Goal: Task Accomplishment & Management: Manage account settings

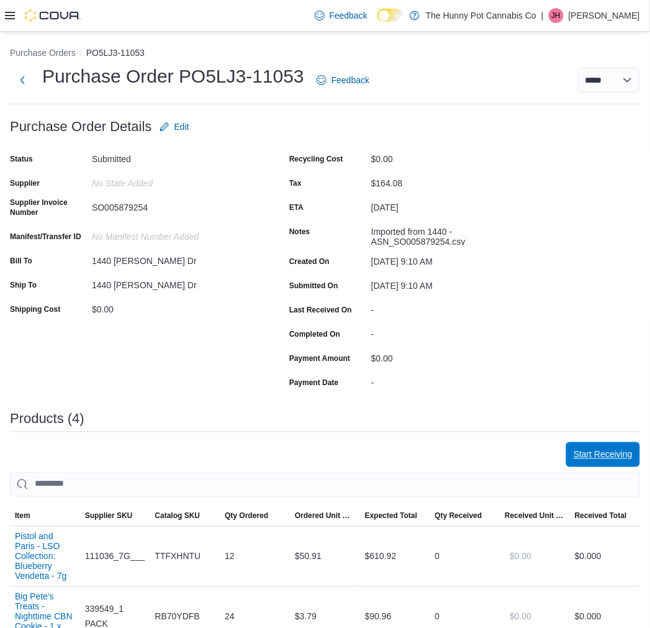
click at [586, 451] on span "Start Receiving" at bounding box center [603, 455] width 59 height 12
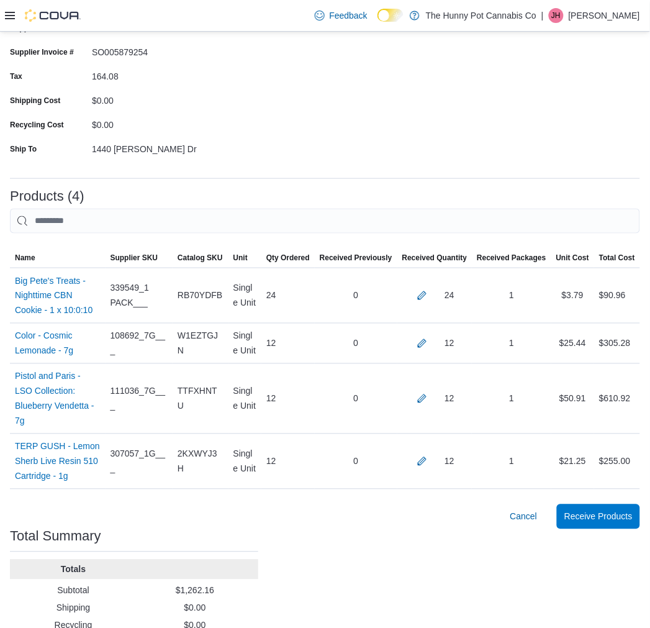
scroll to position [175, 0]
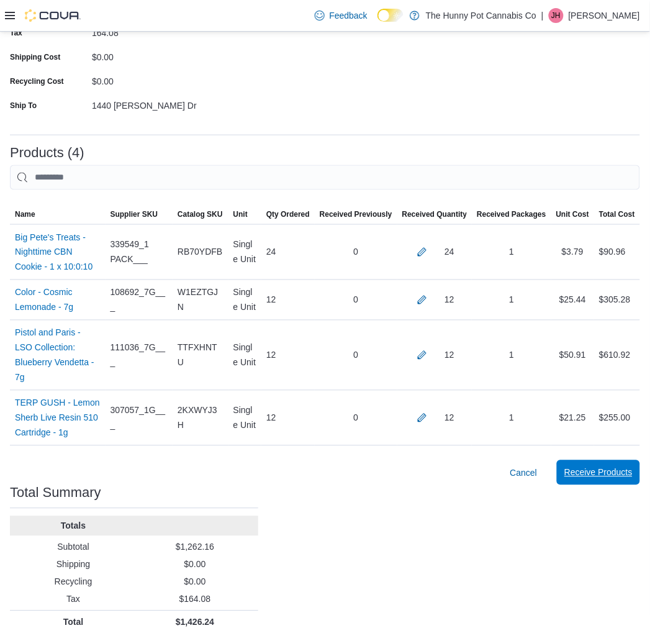
click at [600, 466] on span "Receive Products" at bounding box center [599, 472] width 68 height 25
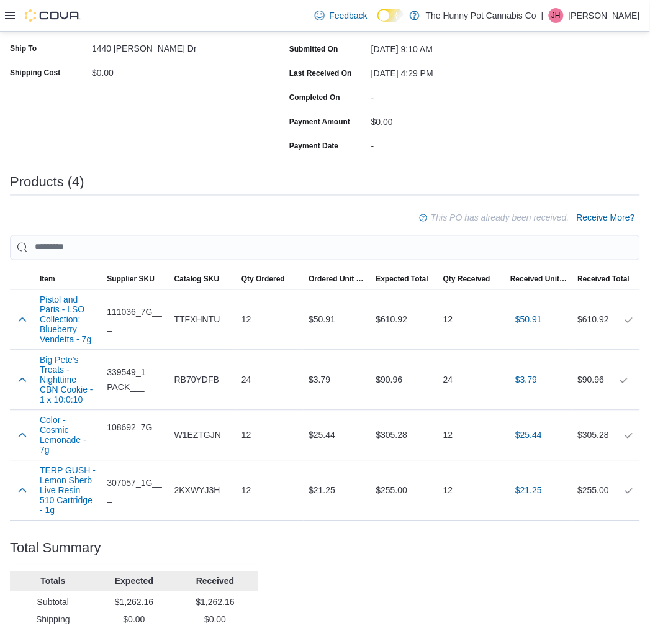
scroll to position [283, 0]
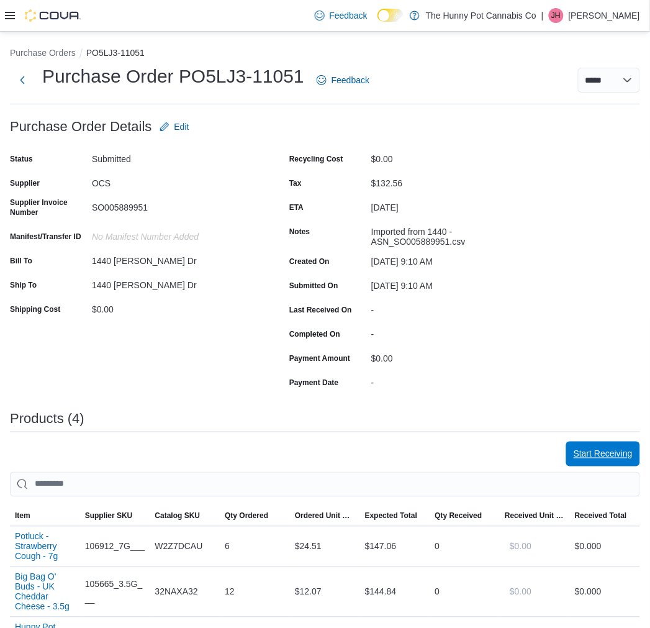
click at [599, 454] on span "Start Receiving" at bounding box center [603, 454] width 59 height 12
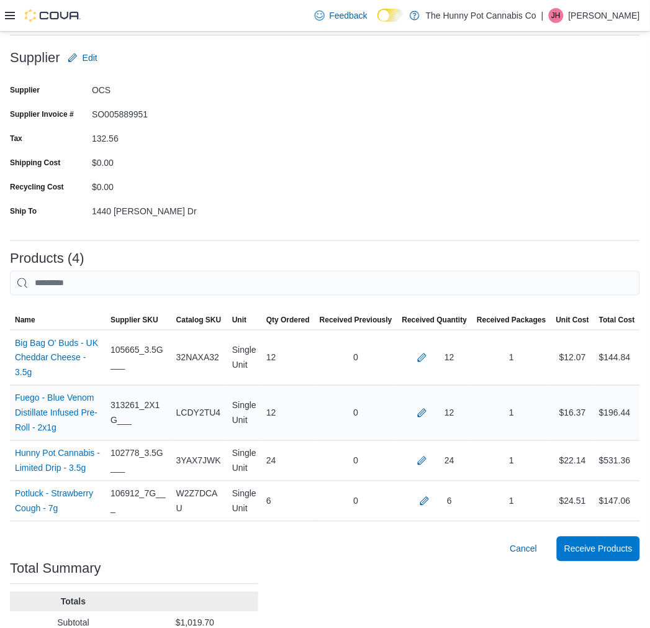
scroll to position [145, 0]
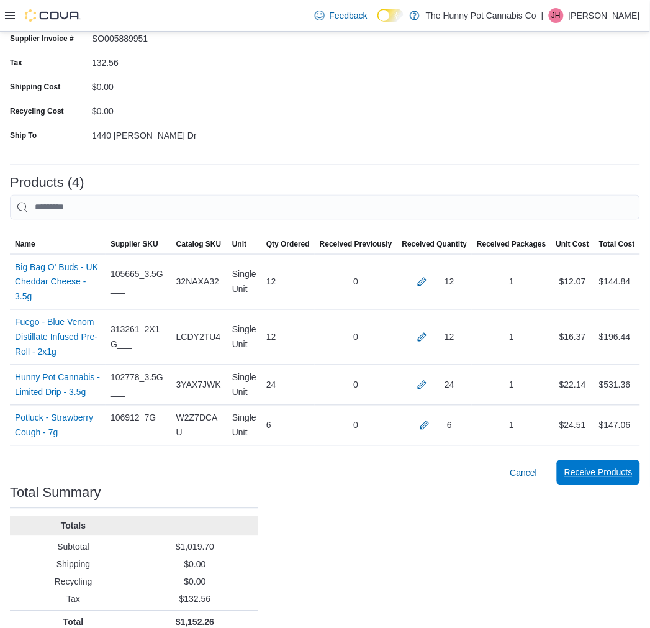
click at [598, 467] on span "Receive Products" at bounding box center [599, 473] width 68 height 12
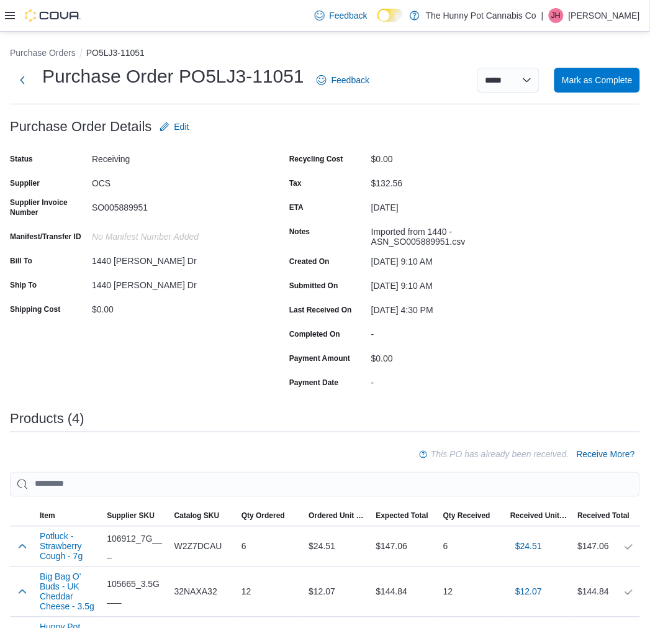
scroll to position [274, 0]
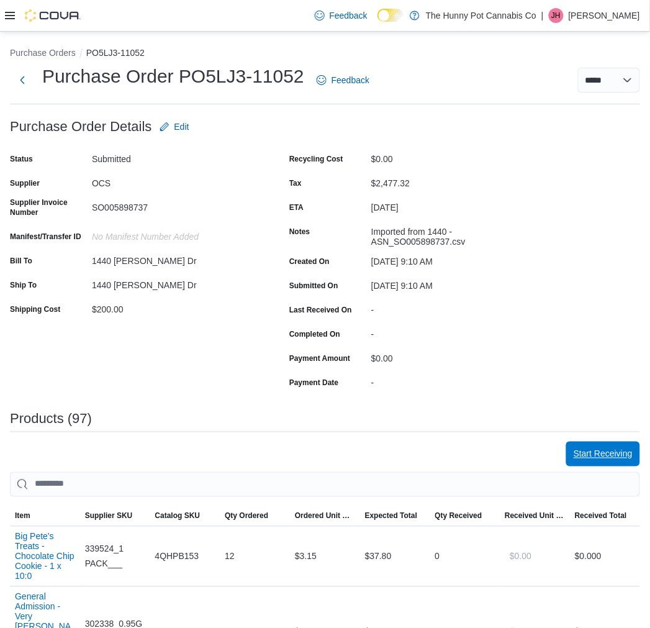
click at [600, 454] on span "Start Receiving" at bounding box center [603, 454] width 59 height 12
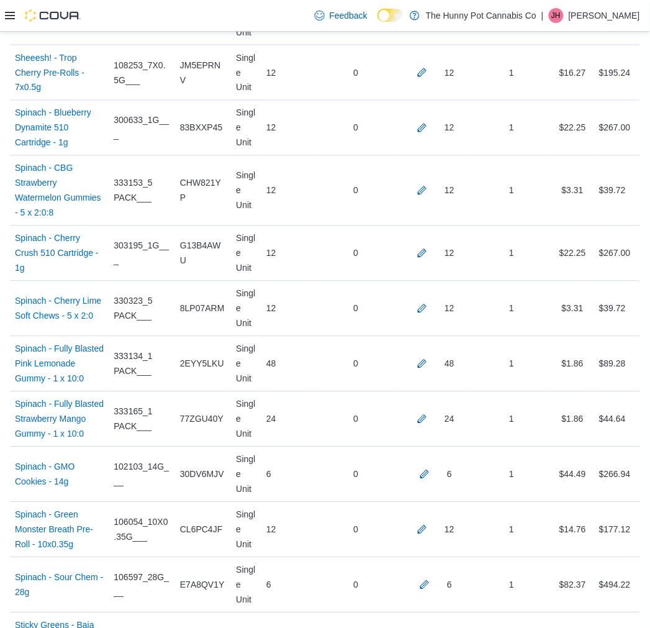
scroll to position [5514, 0]
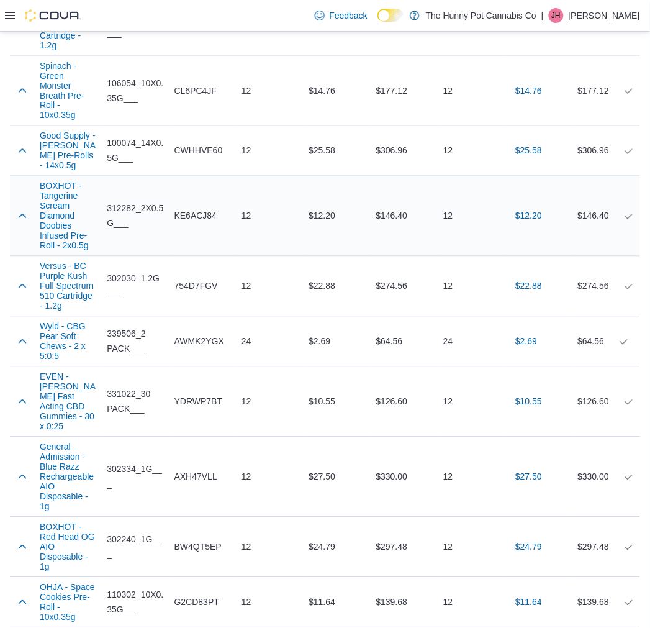
scroll to position [5350, 0]
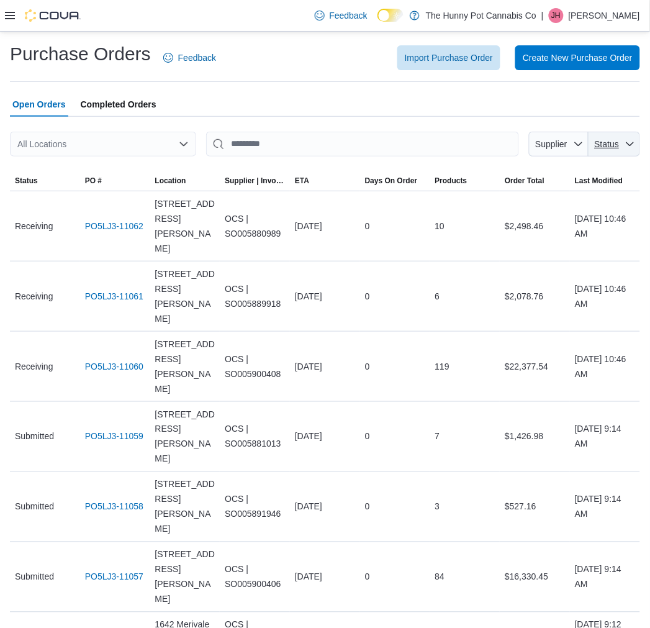
click at [636, 148] on icon "button" at bounding box center [631, 144] width 10 height 10
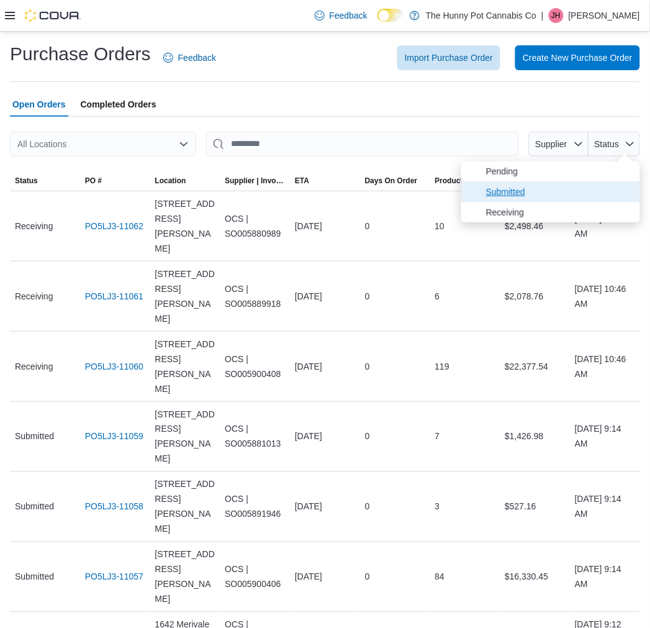
click at [603, 190] on span "Submitted" at bounding box center [559, 192] width 147 height 15
type input "**********"
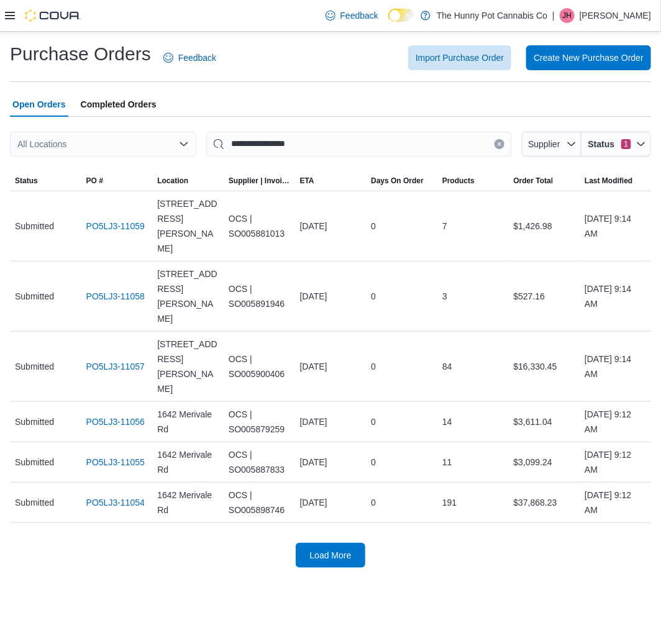
click at [302, 76] on div "Purchase Orders Feedback Import Purchase Order Create New Purchase Order" at bounding box center [330, 62] width 641 height 40
